Goal: Navigation & Orientation: Find specific page/section

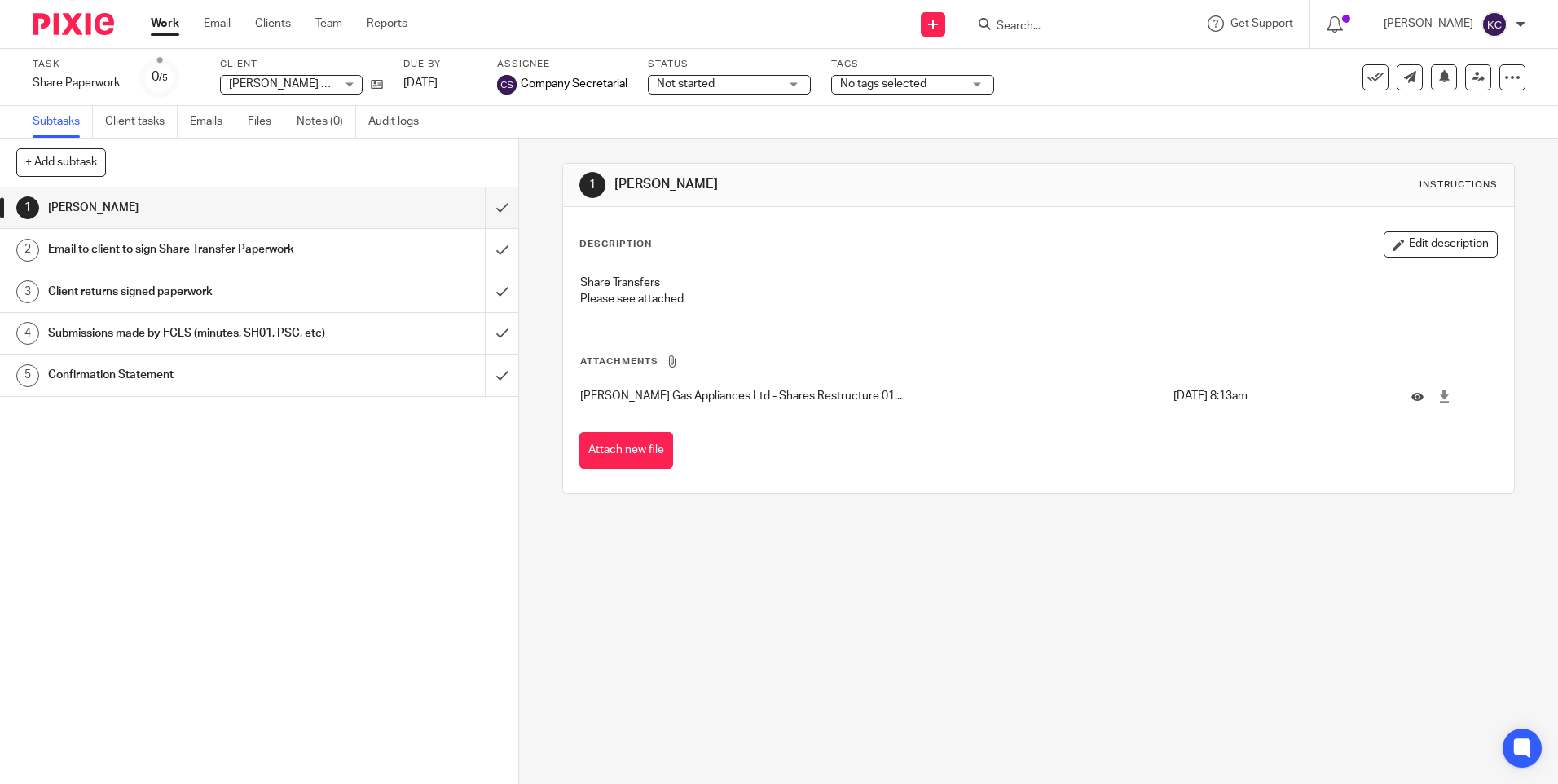
click at [165, 21] on link "Work" at bounding box center [165, 24] width 29 height 16
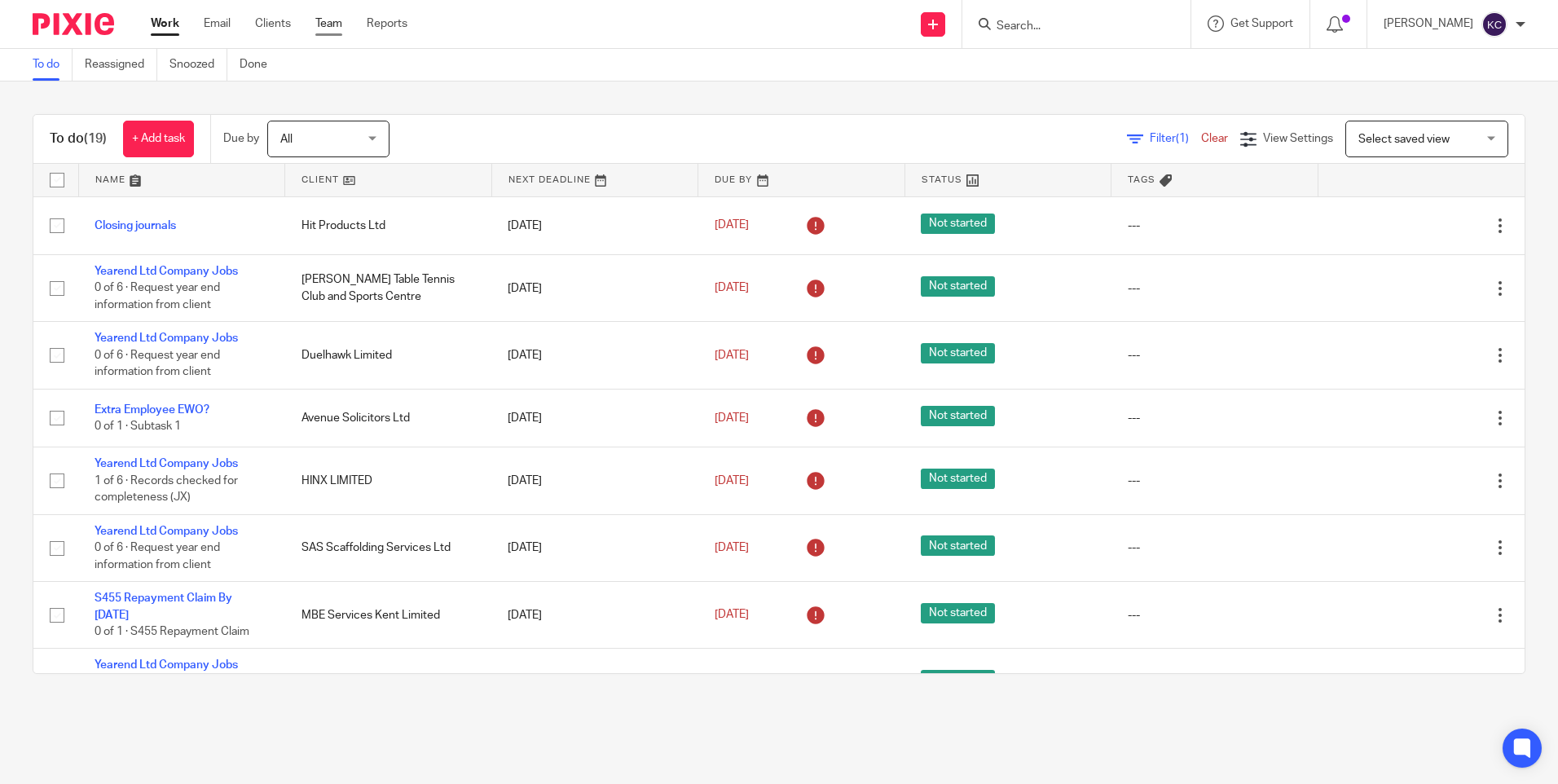
click at [328, 26] on link "Team" at bounding box center [328, 24] width 27 height 16
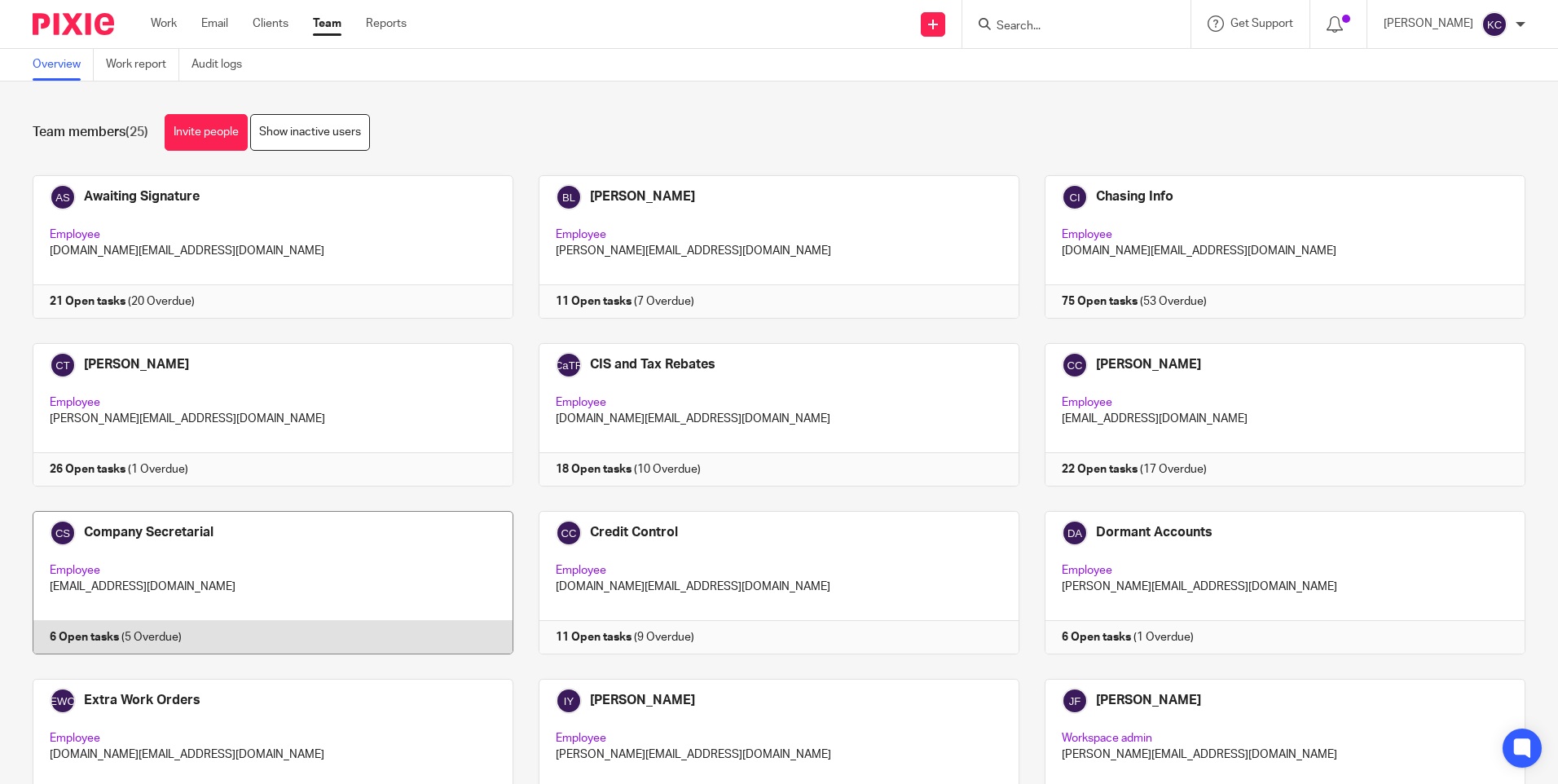
click at [343, 558] on link at bounding box center [260, 582] width 506 height 143
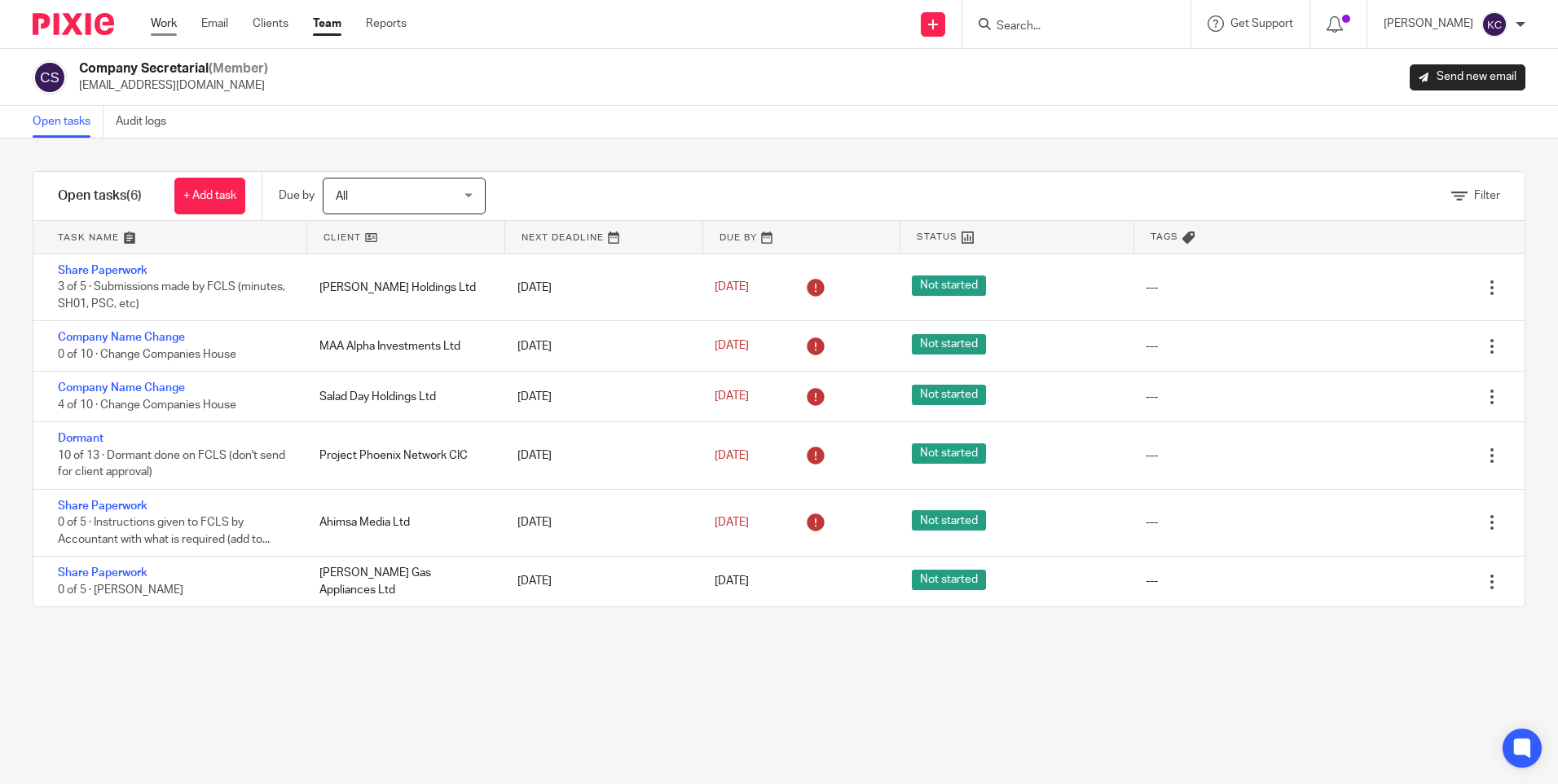
click at [165, 22] on link "Work" at bounding box center [164, 24] width 26 height 16
